Goal: Task Accomplishment & Management: Complete application form

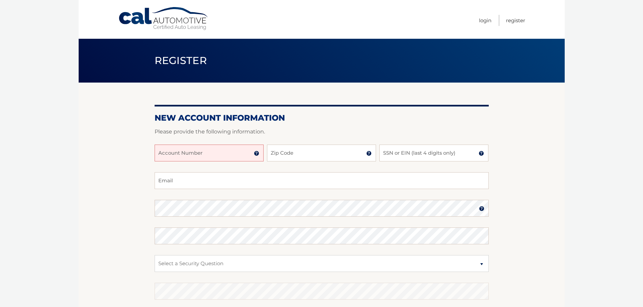
click at [174, 150] on input "Account Number" at bounding box center [209, 153] width 109 height 17
click at [181, 155] on input "Account Number" at bounding box center [209, 153] width 109 height 17
click at [181, 155] on input "44455541726" at bounding box center [209, 153] width 109 height 17
type input "44455541726"
click at [282, 152] on input "Zip Code" at bounding box center [321, 153] width 109 height 17
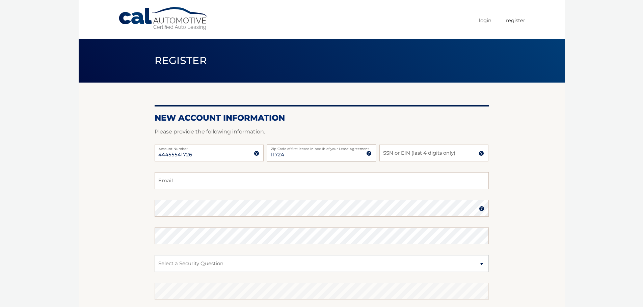
type input "11724"
click at [391, 148] on input "SSN or EIN (last 4 digits only)" at bounding box center [433, 153] width 109 height 17
click at [404, 155] on input "1376" at bounding box center [433, 153] width 109 height 17
click at [436, 156] on input "1376" at bounding box center [433, 153] width 109 height 17
drag, startPoint x: 442, startPoint y: 174, endPoint x: 439, endPoint y: 177, distance: 3.8
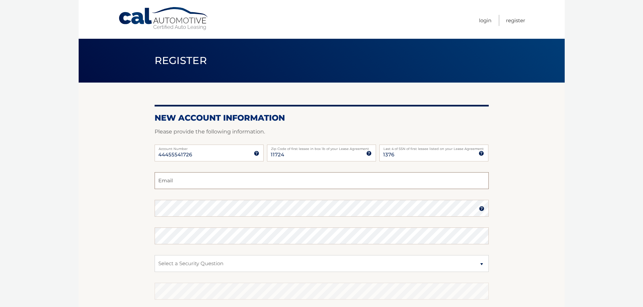
click at [441, 175] on input "Email" at bounding box center [322, 180] width 334 height 17
click at [434, 182] on input "Email" at bounding box center [322, 180] width 334 height 17
click at [400, 155] on input "1376" at bounding box center [433, 153] width 109 height 17
drag, startPoint x: 405, startPoint y: 155, endPoint x: 353, endPoint y: 155, distance: 52.0
click at [353, 155] on div "44455541726 Account Number 11 digit account number provided on your coupon book…" at bounding box center [322, 159] width 334 height 28
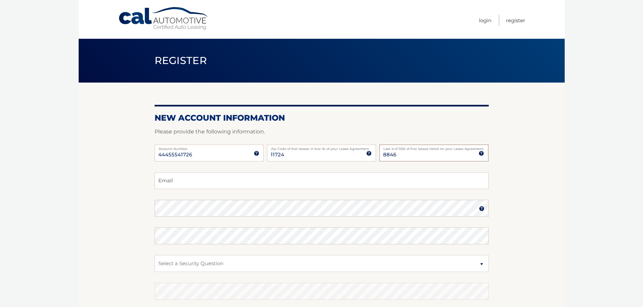
type input "8846"
click at [262, 183] on input "Email" at bounding box center [322, 180] width 334 height 17
type input "[EMAIL_ADDRESS][DOMAIN_NAME]"
click at [484, 211] on img at bounding box center [481, 208] width 5 height 5
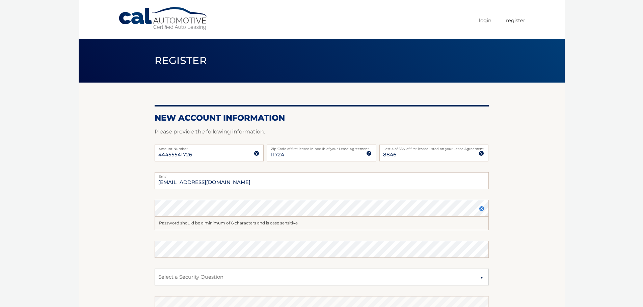
click at [484, 211] on img at bounding box center [481, 208] width 5 height 5
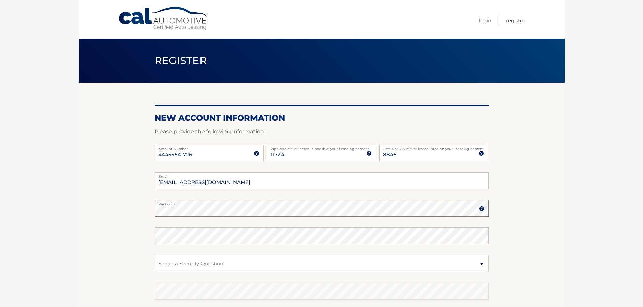
click at [130, 221] on section "New Account Information Please provide the following information. 44455541726 A…" at bounding box center [322, 214] width 486 height 263
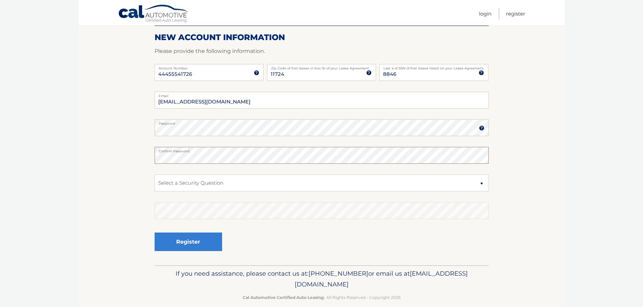
scroll to position [90, 0]
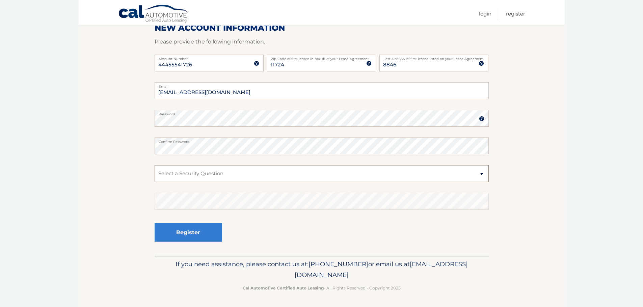
click at [206, 180] on select "Select a Security Question What was the name of your elementary school? What is…" at bounding box center [322, 173] width 334 height 17
